Goal: Information Seeking & Learning: Check status

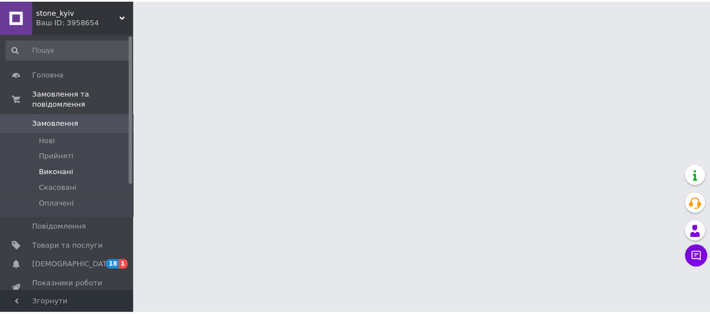
scroll to position [56, 0]
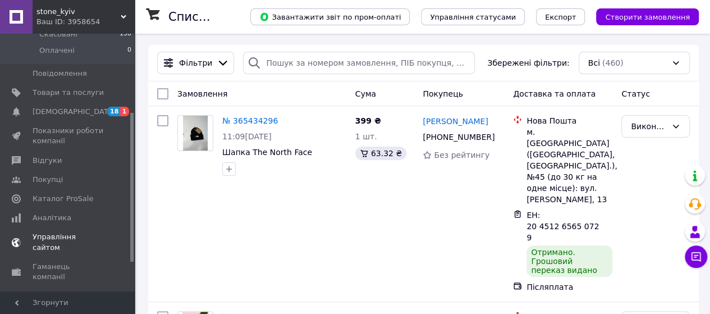
scroll to position [168, 0]
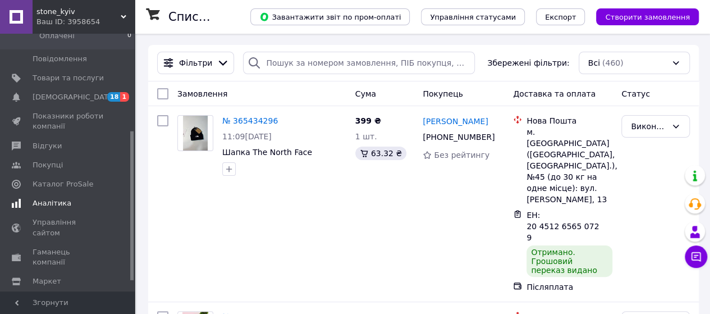
click at [63, 198] on span "Аналітика" at bounding box center [52, 203] width 39 height 10
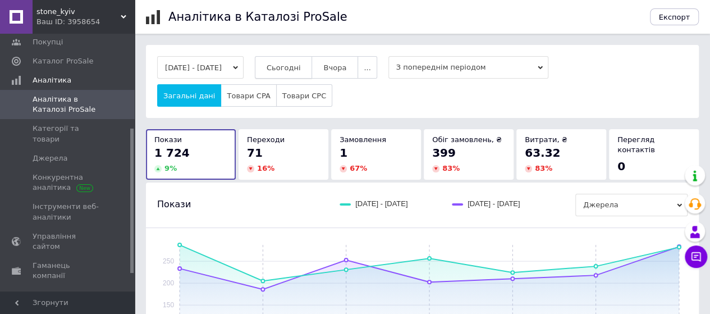
click at [312, 70] on button "Сьогодні" at bounding box center [284, 67] width 58 height 22
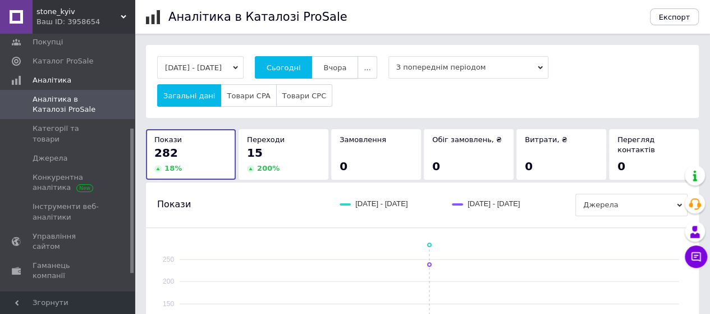
click at [346, 69] on span "Вчора" at bounding box center [334, 67] width 23 height 8
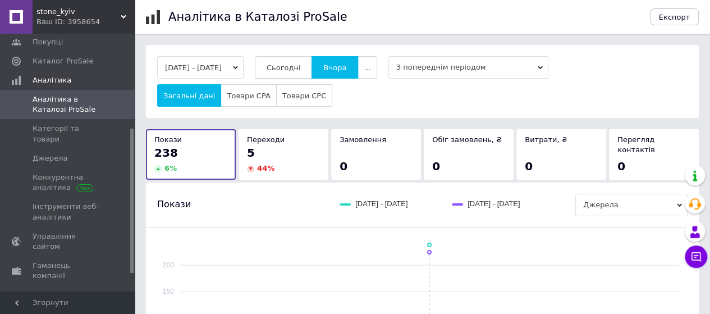
click at [312, 75] on button "Сьогодні" at bounding box center [284, 67] width 58 height 22
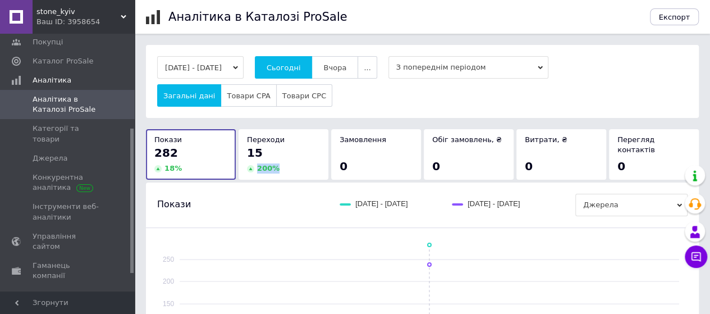
drag, startPoint x: 255, startPoint y: 171, endPoint x: 275, endPoint y: 169, distance: 20.3
click at [275, 169] on div "200 %" at bounding box center [283, 168] width 73 height 10
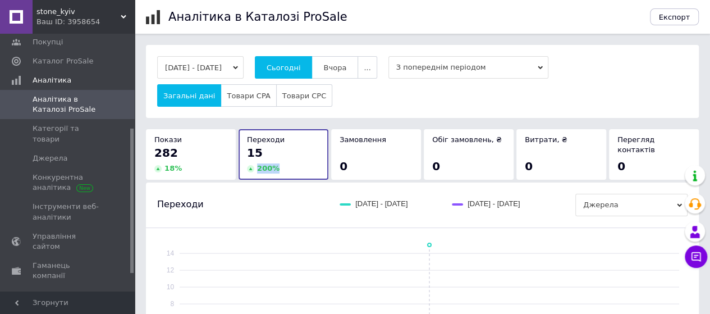
click at [287, 167] on div "200 %" at bounding box center [283, 168] width 73 height 10
click at [188, 163] on div "18 %" at bounding box center [190, 168] width 73 height 10
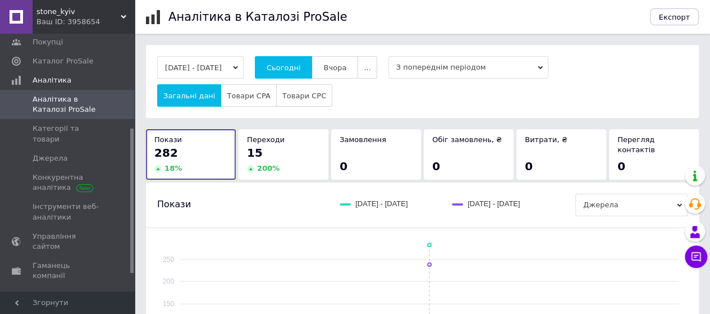
click at [267, 149] on div "15" at bounding box center [283, 153] width 73 height 16
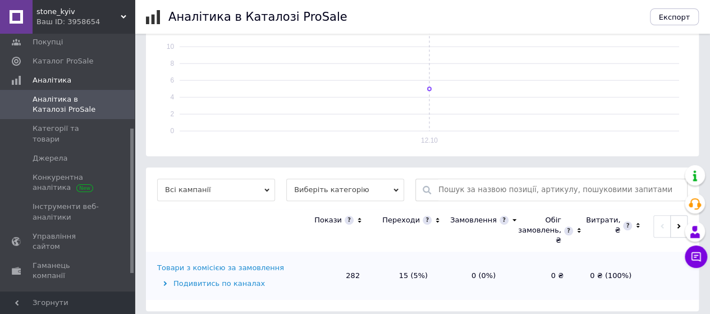
scroll to position [247, 0]
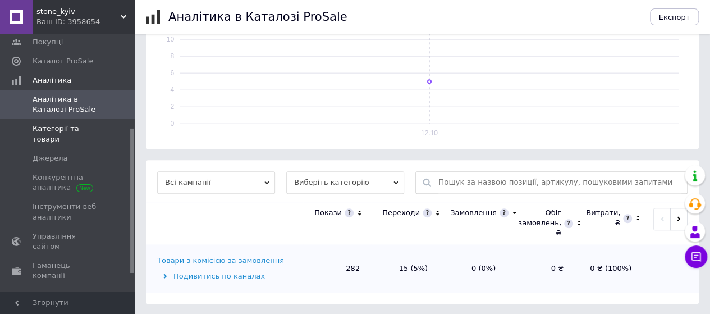
click at [73, 131] on span "Категорії та товари" at bounding box center [68, 133] width 71 height 20
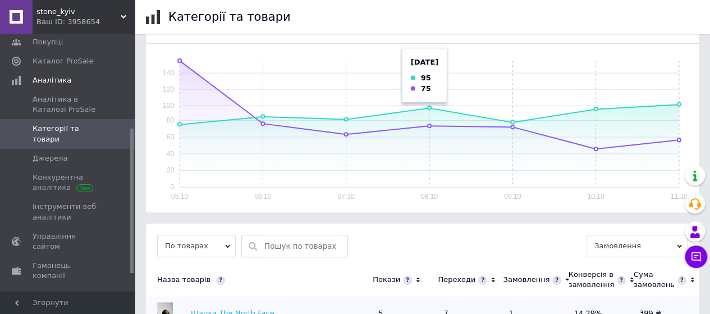
scroll to position [224, 0]
